Goal: Task Accomplishment & Management: Manage account settings

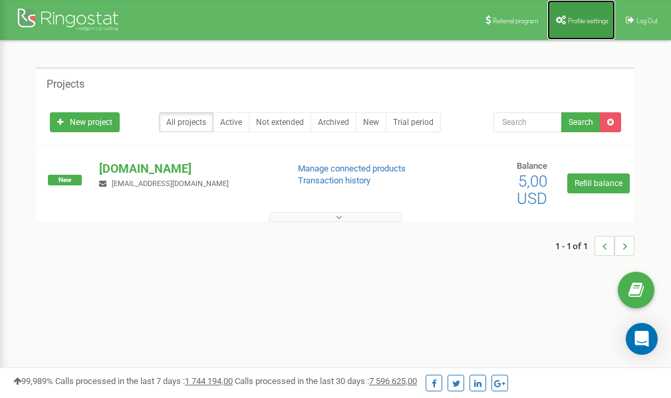
click at [584, 23] on span "Profile settings" at bounding box center [588, 20] width 41 height 7
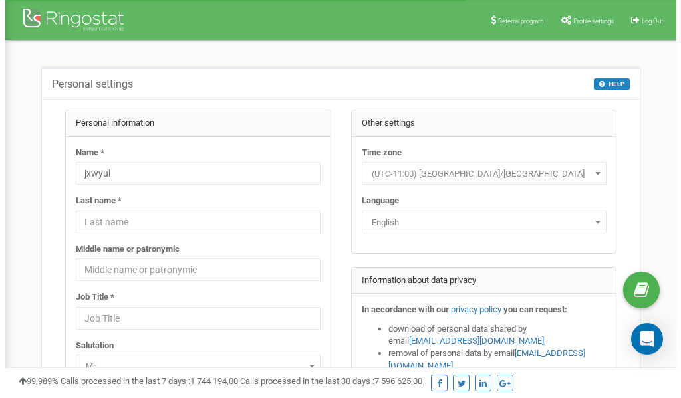
scroll to position [67, 0]
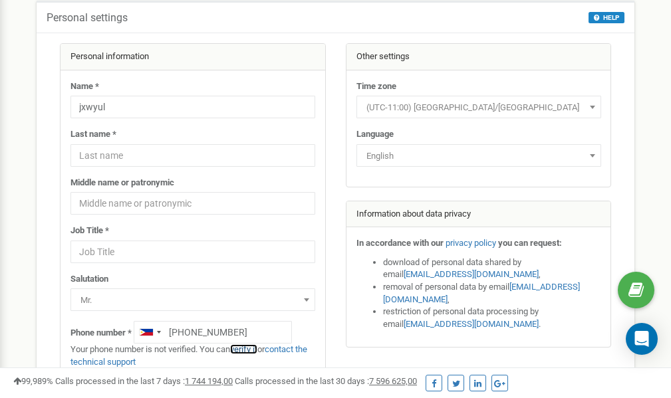
click at [254, 351] on link "verify it" at bounding box center [243, 350] width 27 height 10
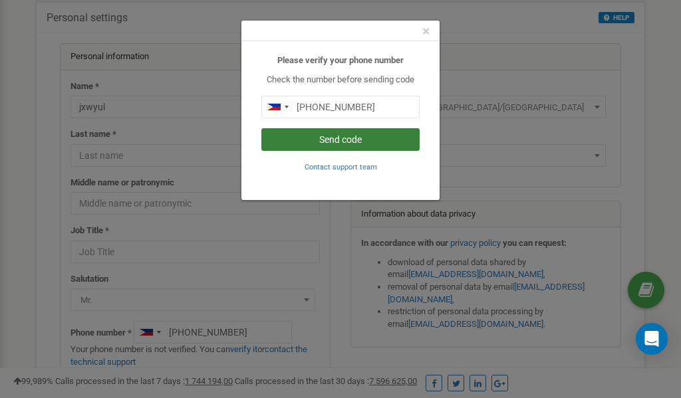
click at [337, 138] on button "Send code" at bounding box center [340, 139] width 158 height 23
